Goal: Transaction & Acquisition: Purchase product/service

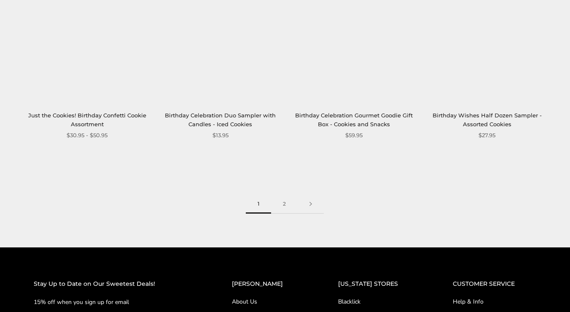
scroll to position [1097, 0]
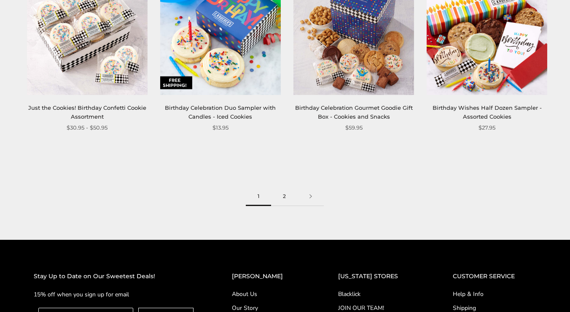
click at [285, 197] on link "2" at bounding box center [284, 196] width 27 height 19
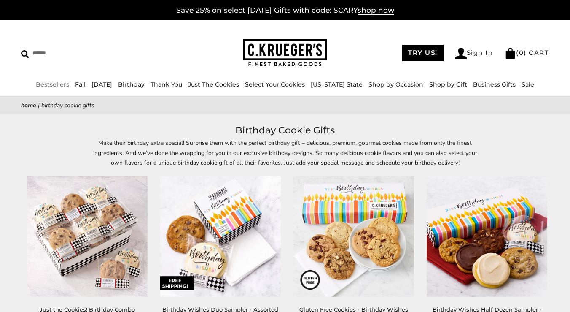
click at [45, 83] on link "Bestsellers" at bounding box center [52, 85] width 33 height 8
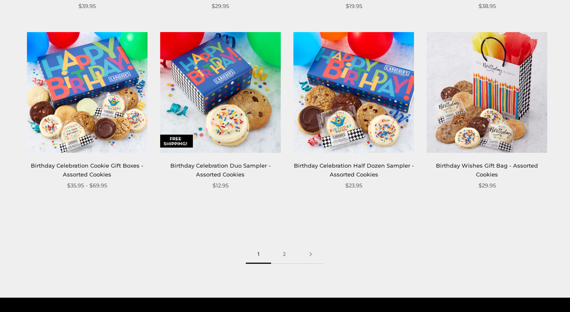
scroll to position [1055, 0]
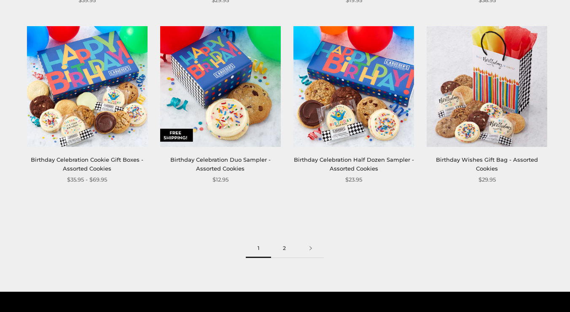
click at [285, 246] on link "2" at bounding box center [284, 248] width 27 height 19
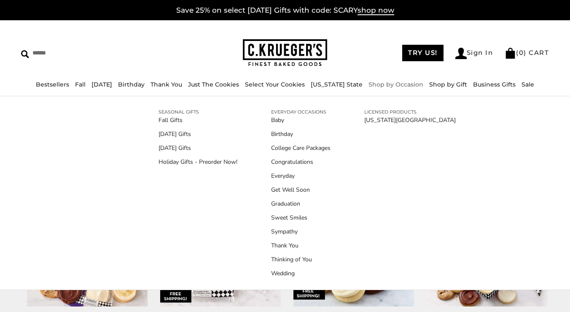
click at [410, 85] on link "Shop by Occasion" at bounding box center [396, 85] width 55 height 8
click at [202, 145] on link "[DATE] Gifts" at bounding box center [198, 147] width 79 height 9
